Goal: Navigation & Orientation: Go to known website

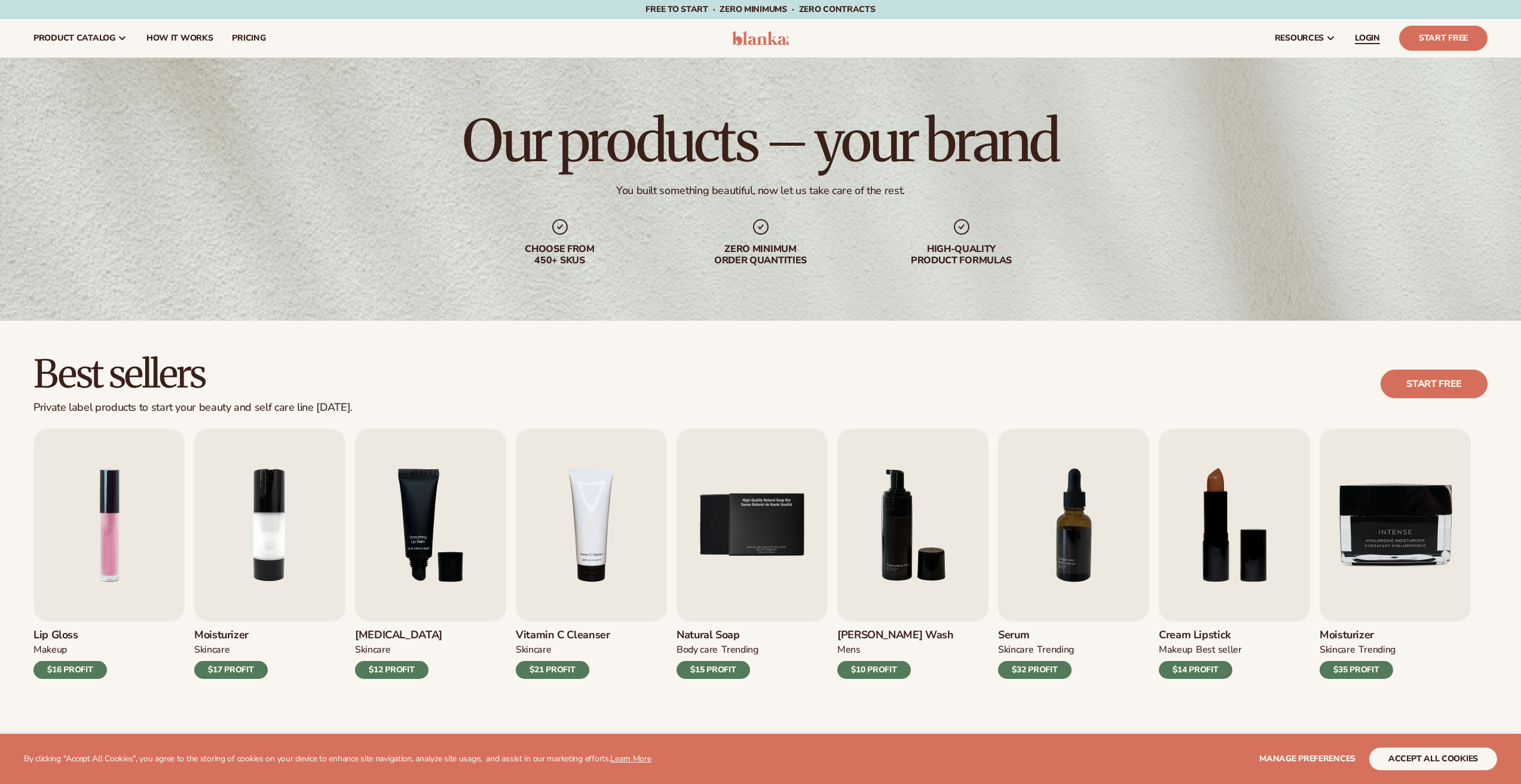
click at [1371, 37] on span "LOGIN" at bounding box center [1368, 38] width 25 height 10
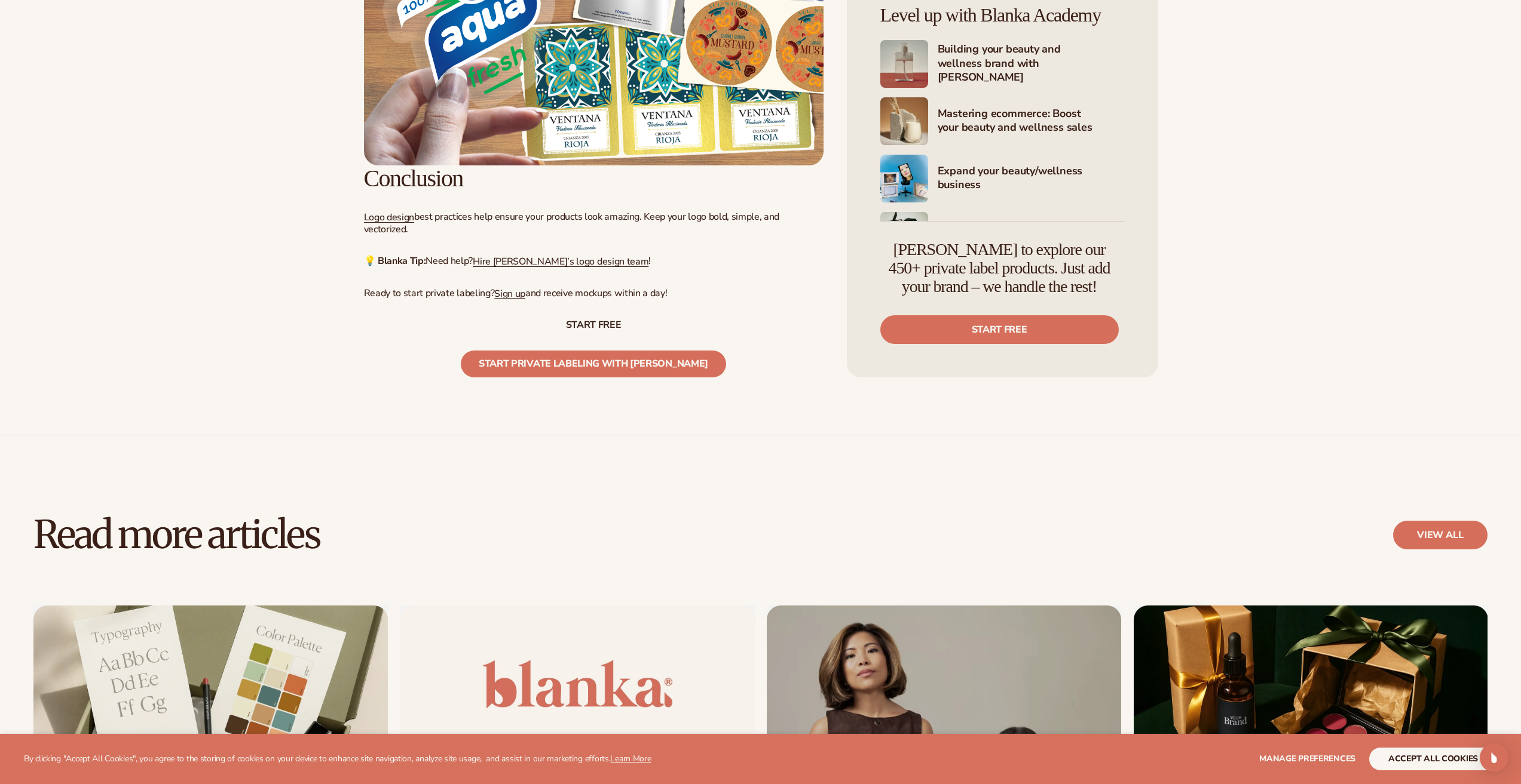
scroll to position [9497, 0]
